Goal: Navigation & Orientation: Find specific page/section

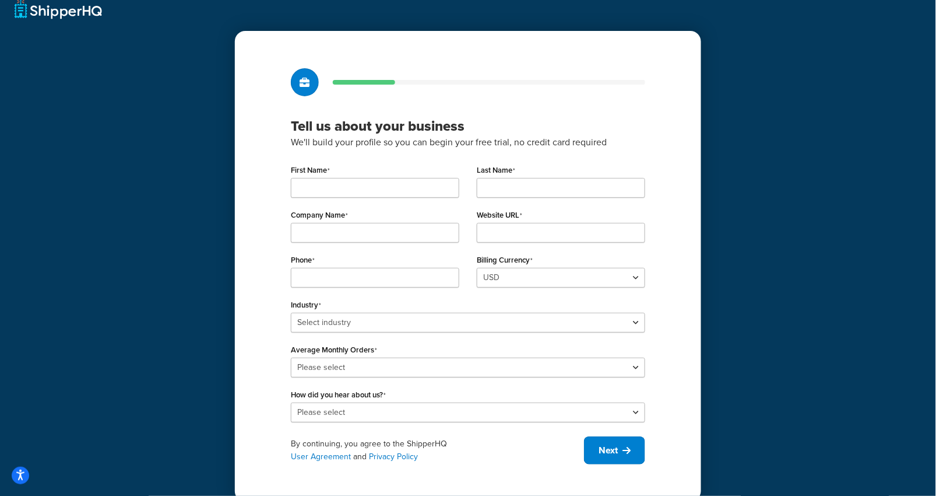
scroll to position [30, 0]
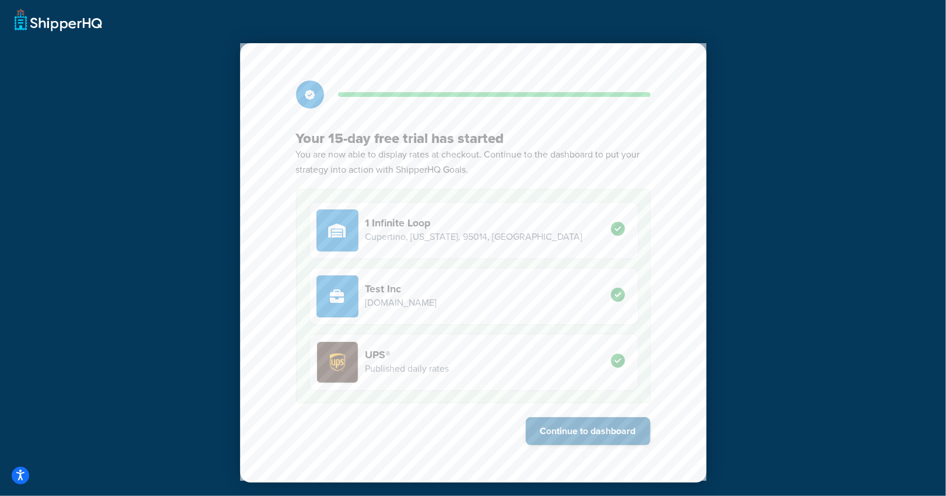
click at [565, 436] on button "Continue to dashboard" at bounding box center [588, 431] width 125 height 28
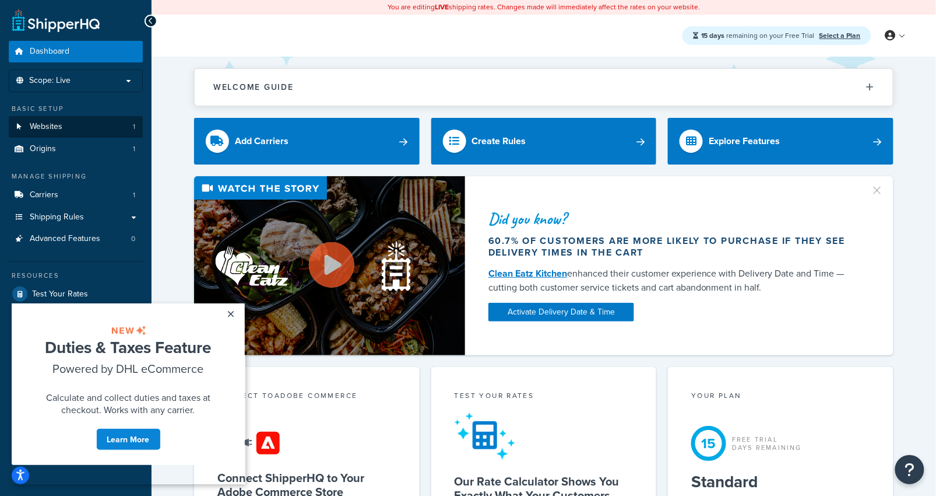
click at [67, 131] on link "Websites 1" at bounding box center [76, 127] width 134 height 22
